Goal: Information Seeking & Learning: Learn about a topic

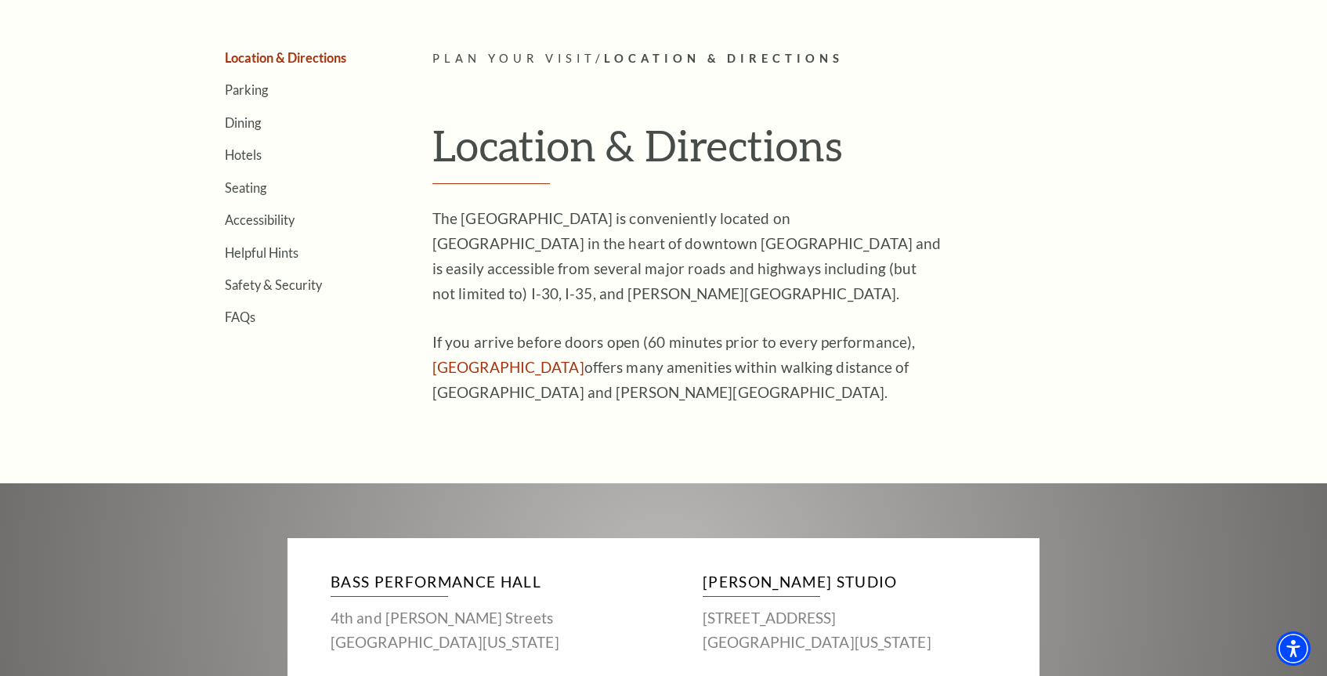
scroll to position [392, 0]
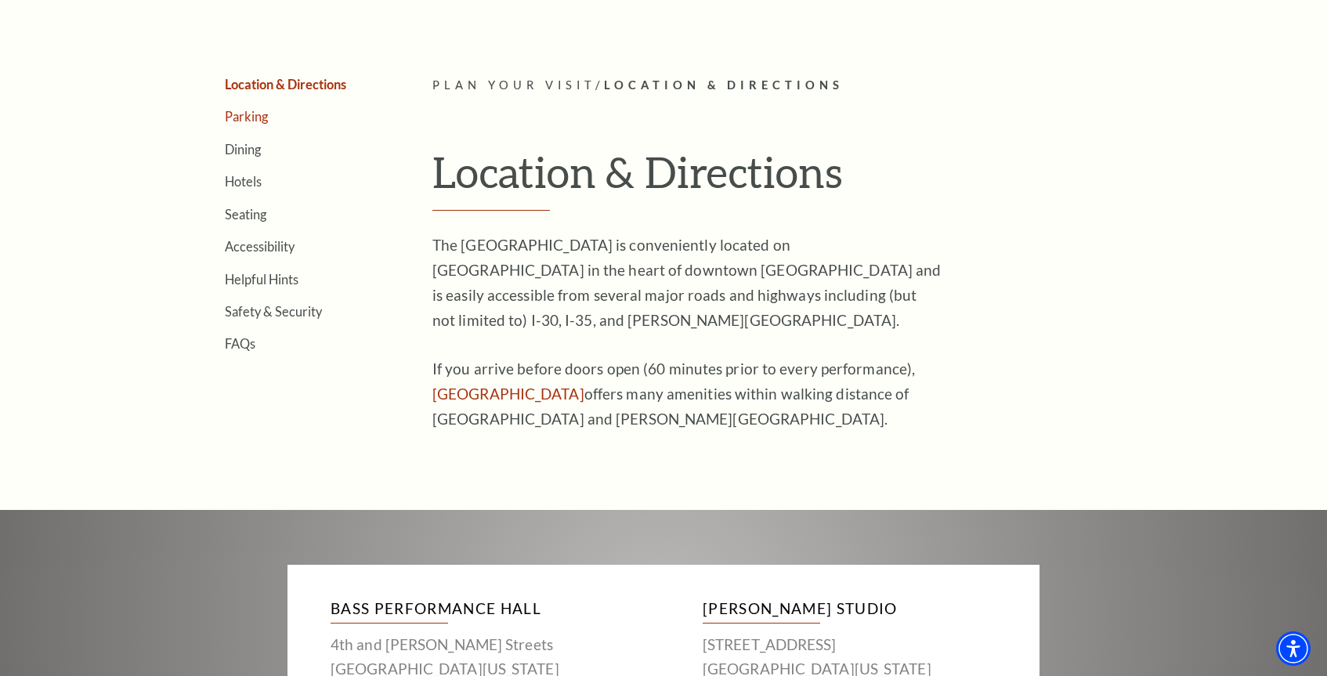
click at [237, 112] on link "Parking" at bounding box center [246, 116] width 43 height 15
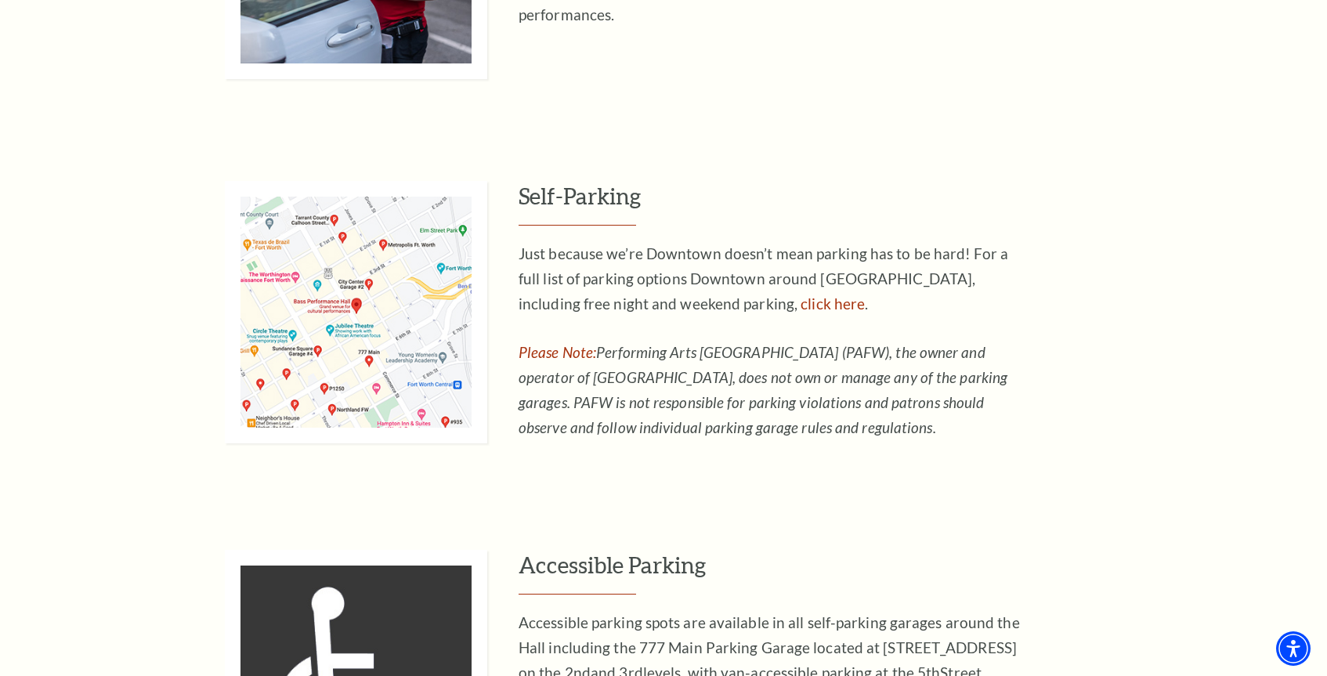
scroll to position [1019, 0]
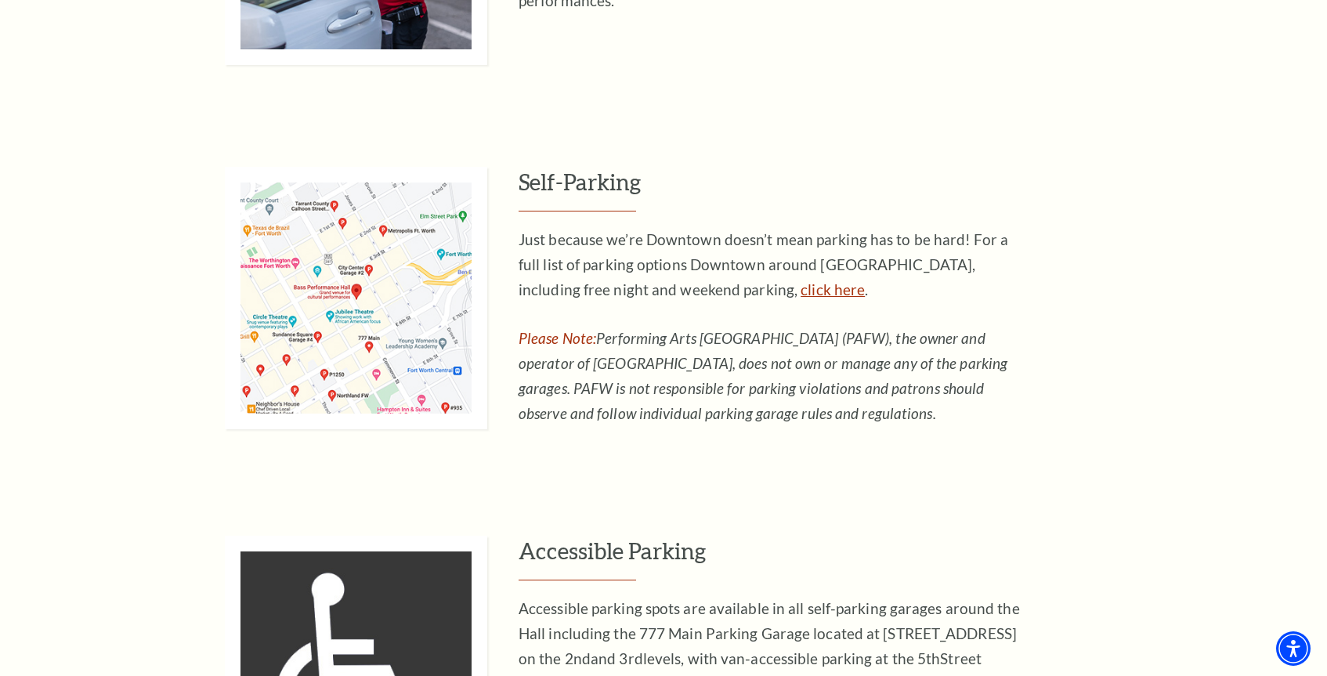
click at [801, 290] on link "click here" at bounding box center [833, 290] width 64 height 18
click at [801, 293] on link "click here" at bounding box center [833, 290] width 64 height 18
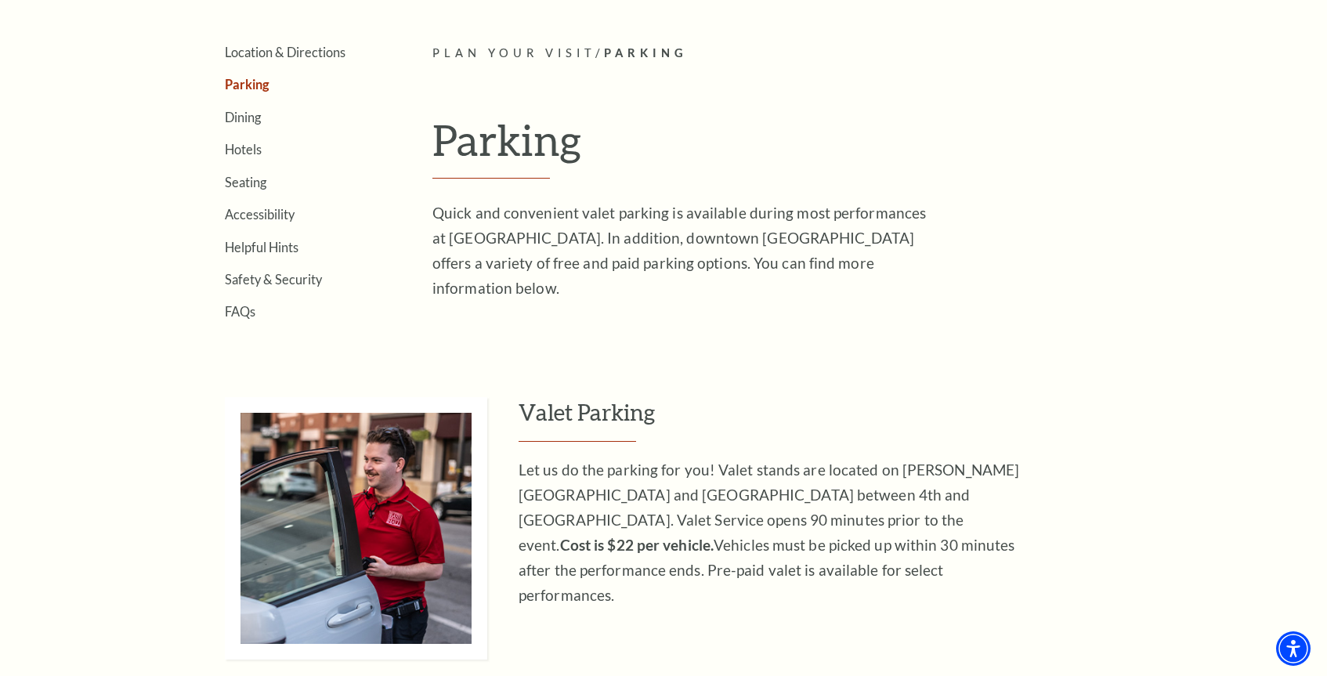
scroll to position [313, 0]
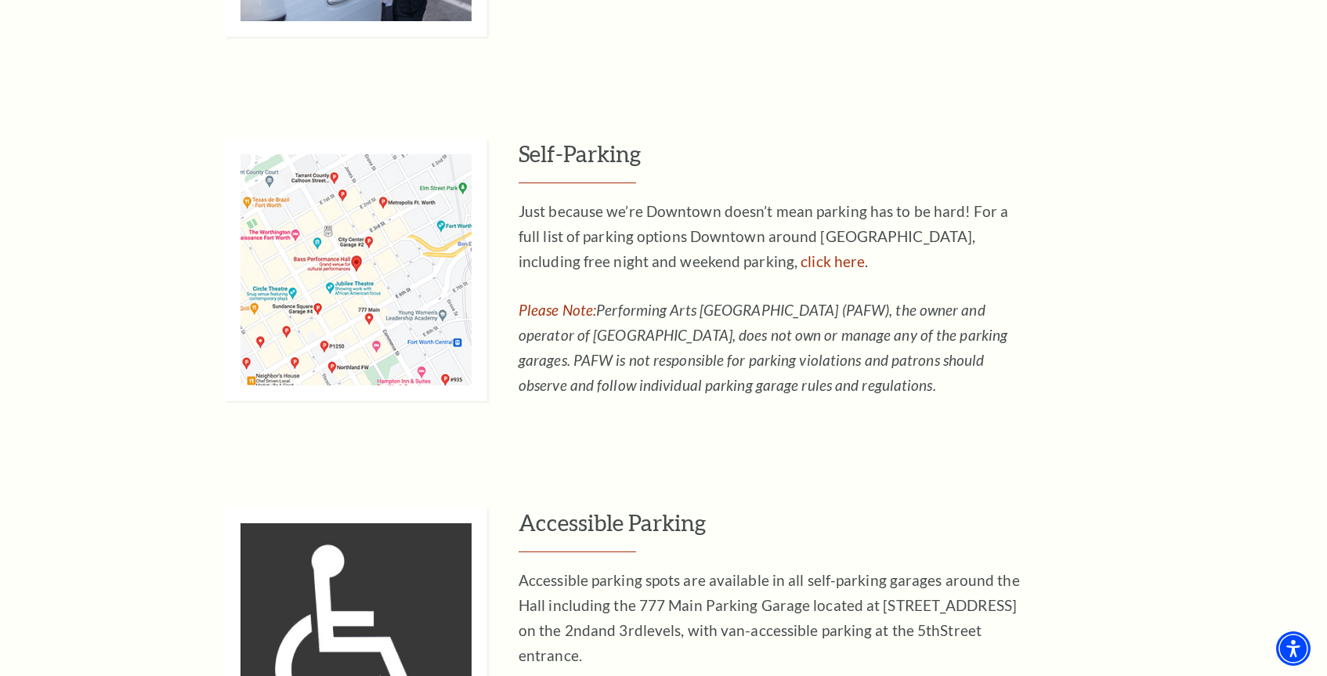
scroll to position [1097, 0]
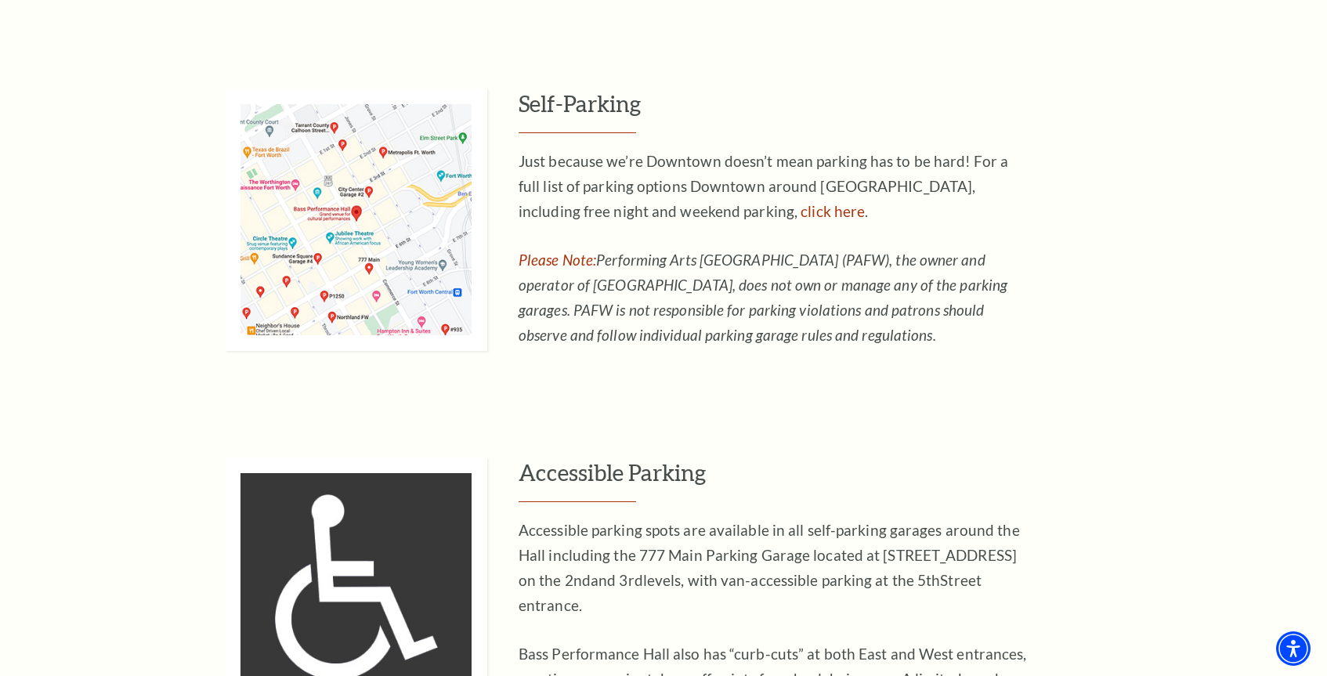
click at [387, 216] on img at bounding box center [356, 220] width 263 height 263
click at [801, 219] on link "click here" at bounding box center [833, 211] width 64 height 18
